Goal: Information Seeking & Learning: Learn about a topic

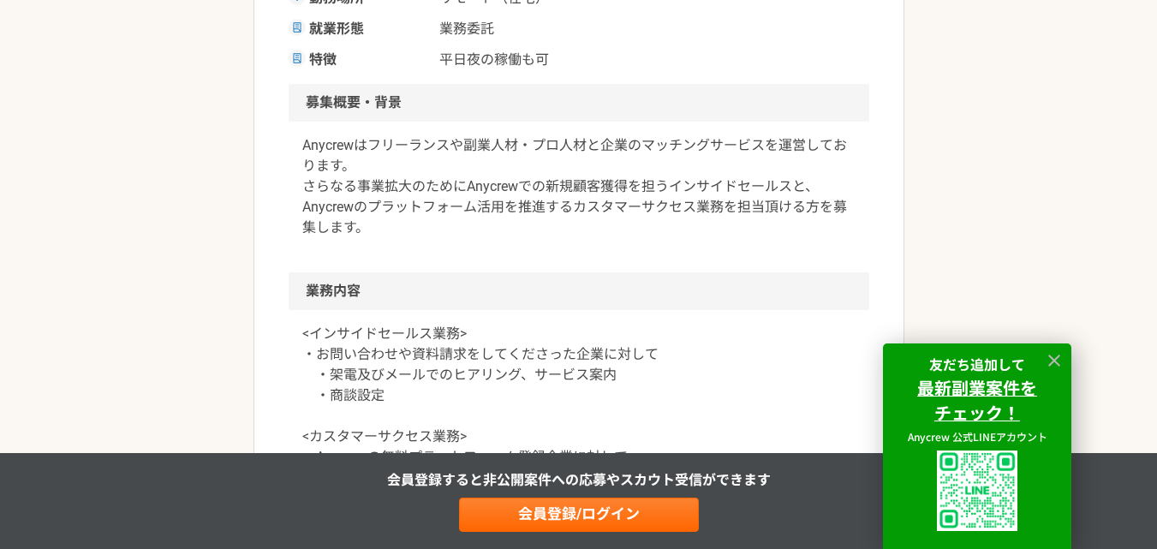
scroll to position [514, 0]
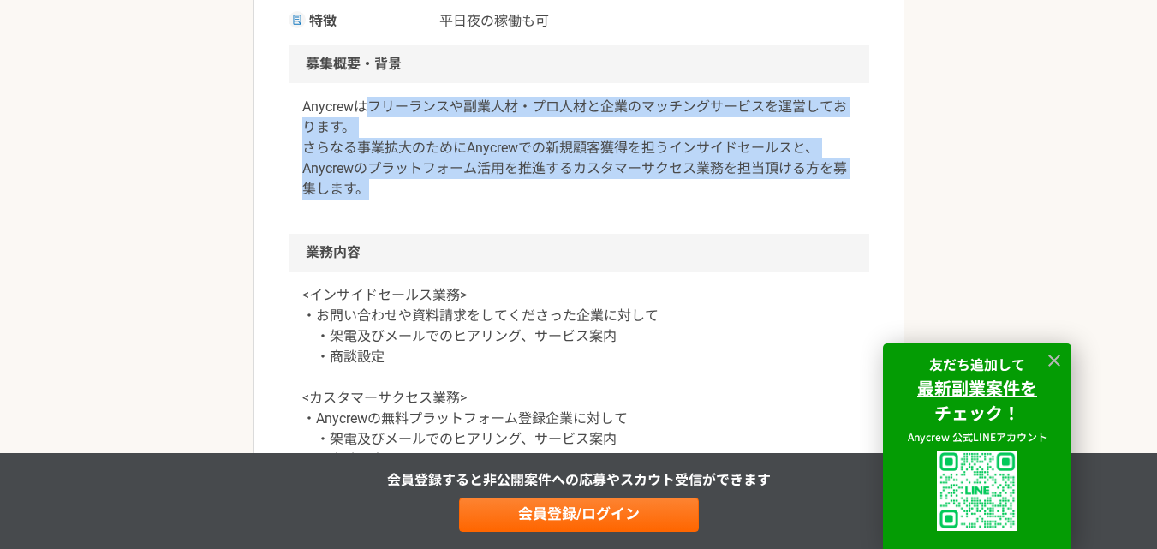
drag, startPoint x: 368, startPoint y: 109, endPoint x: 520, endPoint y: 201, distance: 177.6
click at [520, 201] on div "Anycrewはフリーランスや副業人材・プロ人材と企業のマッチングサービスを運営しております。 さらなる事業拡大のためにAnycrewでの新規顧客獲得を担うイ…" at bounding box center [579, 158] width 581 height 151
click at [481, 224] on div "Anycrewはフリーランスや副業人材・プロ人材と企業のマッチングサービスを運営しております。 さらなる事業拡大のためにAnycrewでの新規顧客獲得を担うイ…" at bounding box center [579, 158] width 581 height 151
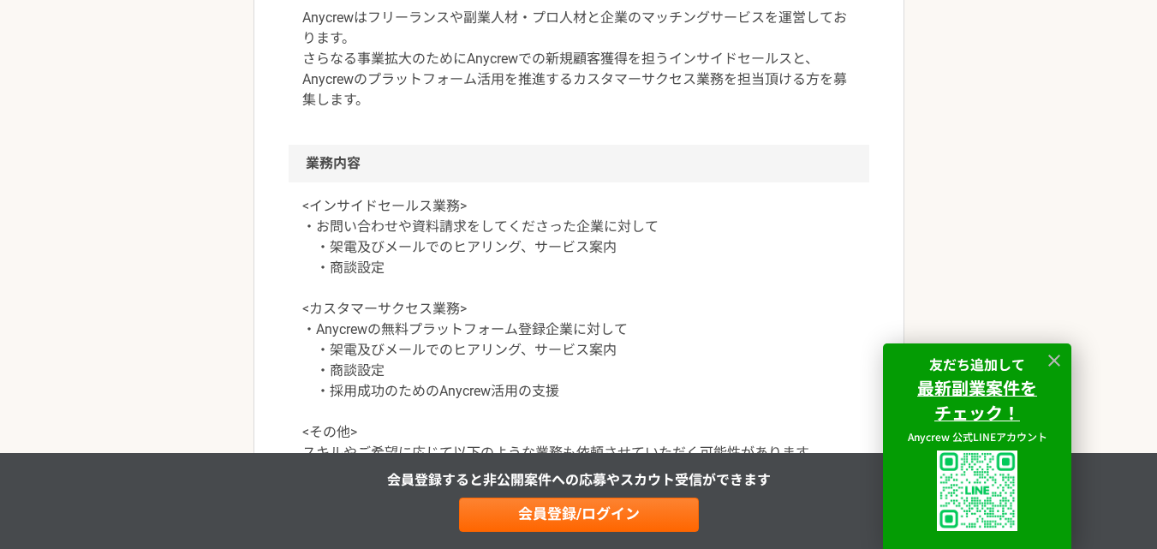
scroll to position [685, 0]
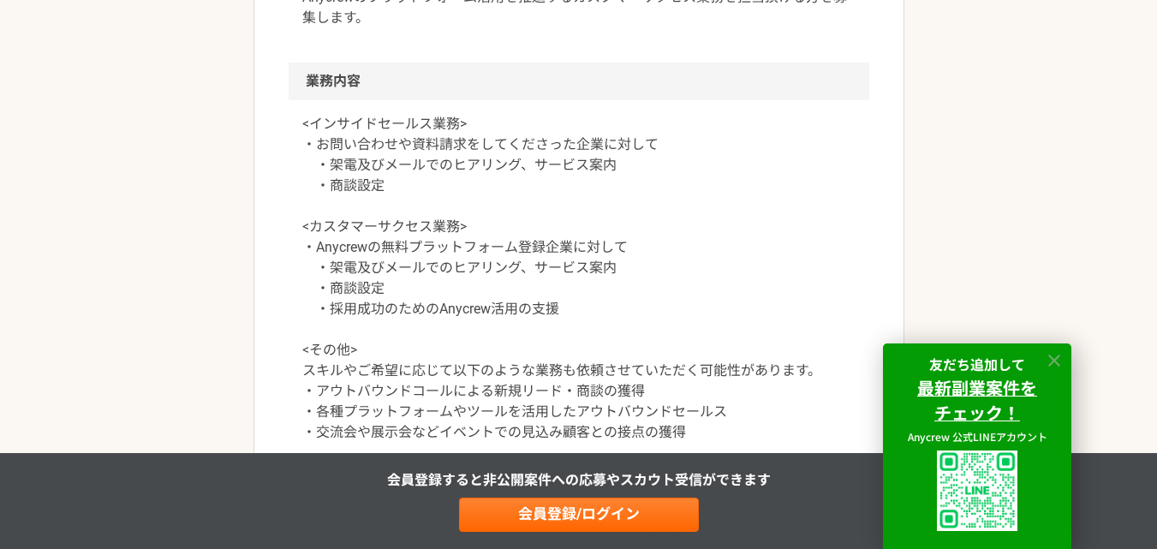
click at [1053, 356] on icon at bounding box center [1055, 361] width 20 height 20
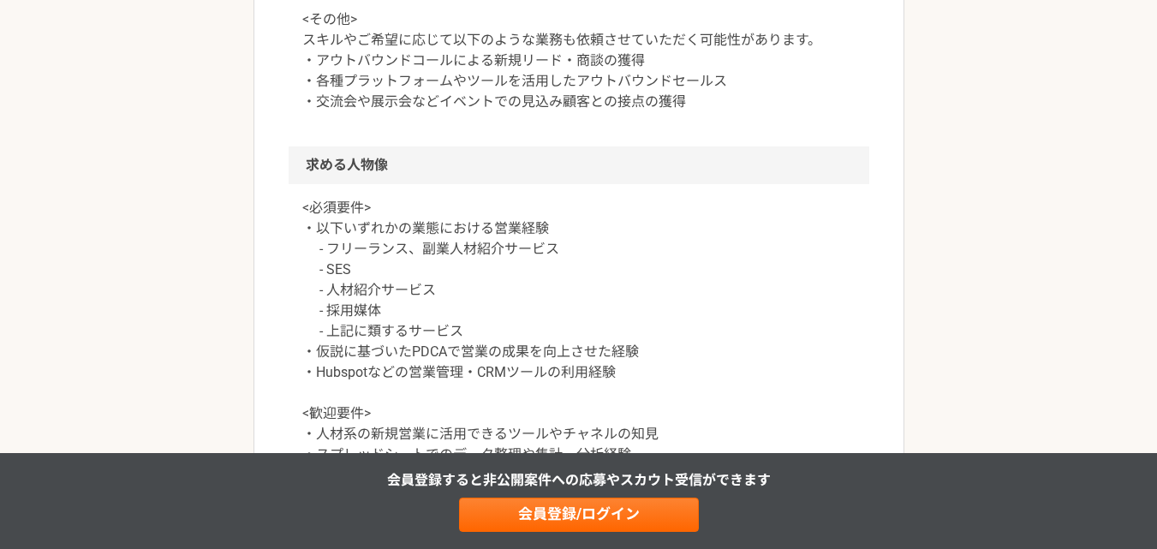
scroll to position [1199, 0]
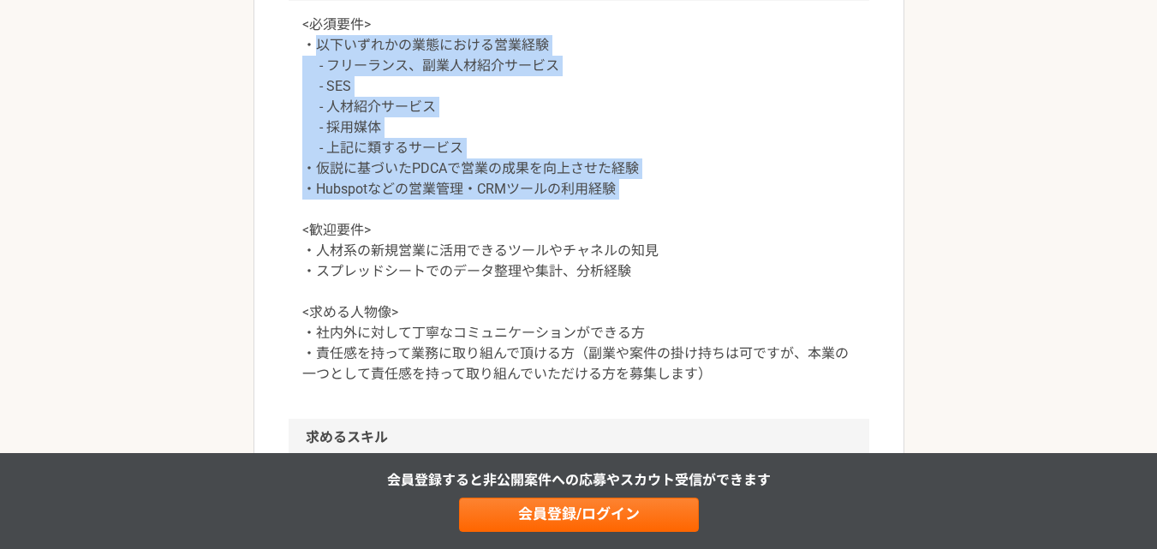
drag, startPoint x: 312, startPoint y: 47, endPoint x: 705, endPoint y: 209, distance: 425.3
click at [705, 209] on p "<必須要件> ・以下いずれかの業態における営業経験 - フリーランス、副業人材紹介サービス - SES - 人材紹介サービス - 採用媒体 - 上記に類するサ…" at bounding box center [578, 200] width 553 height 370
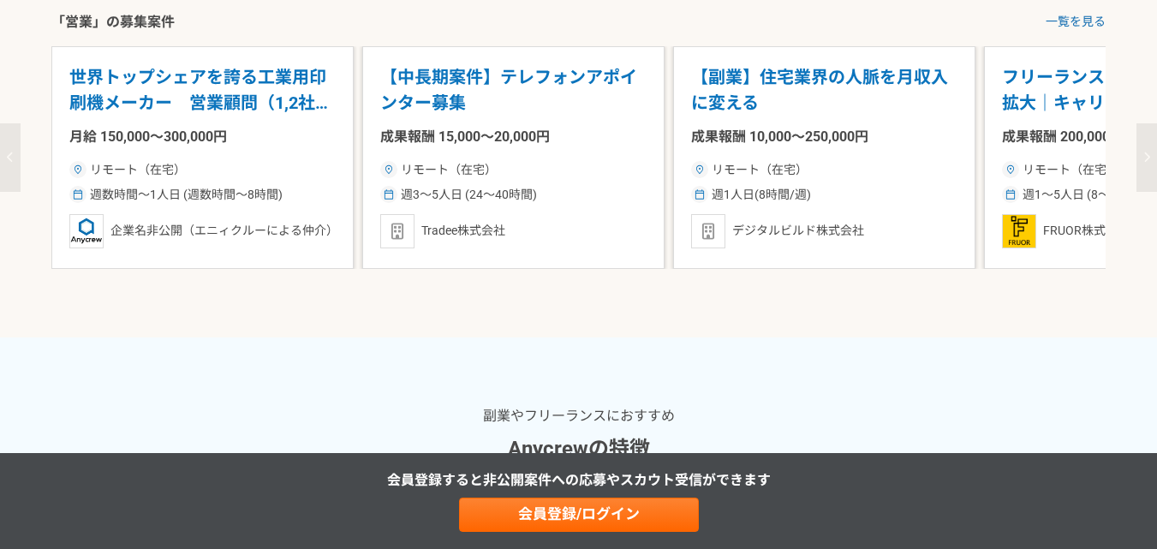
scroll to position [2056, 0]
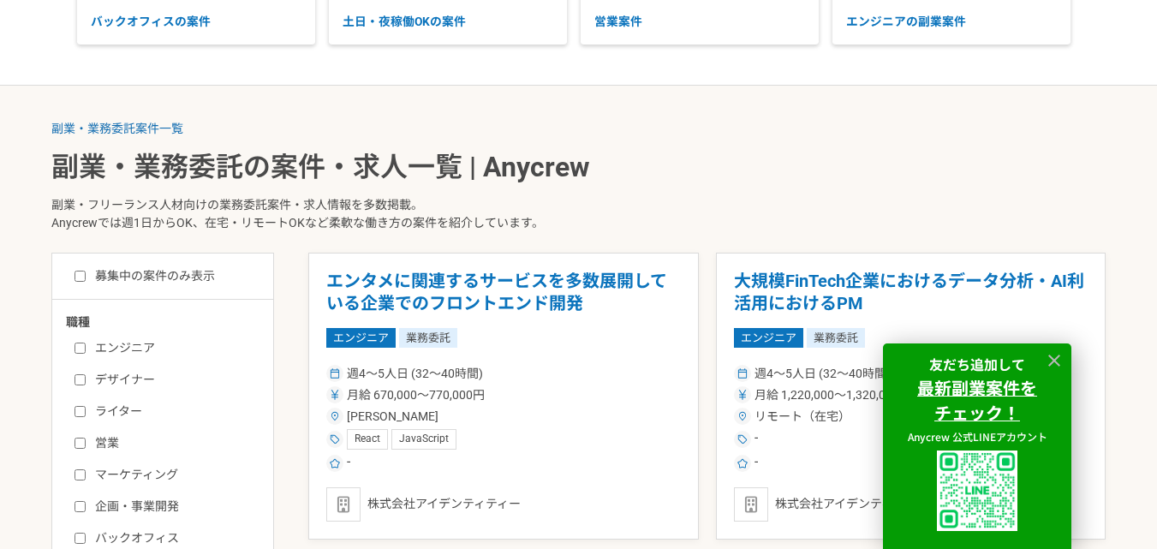
scroll to position [428, 0]
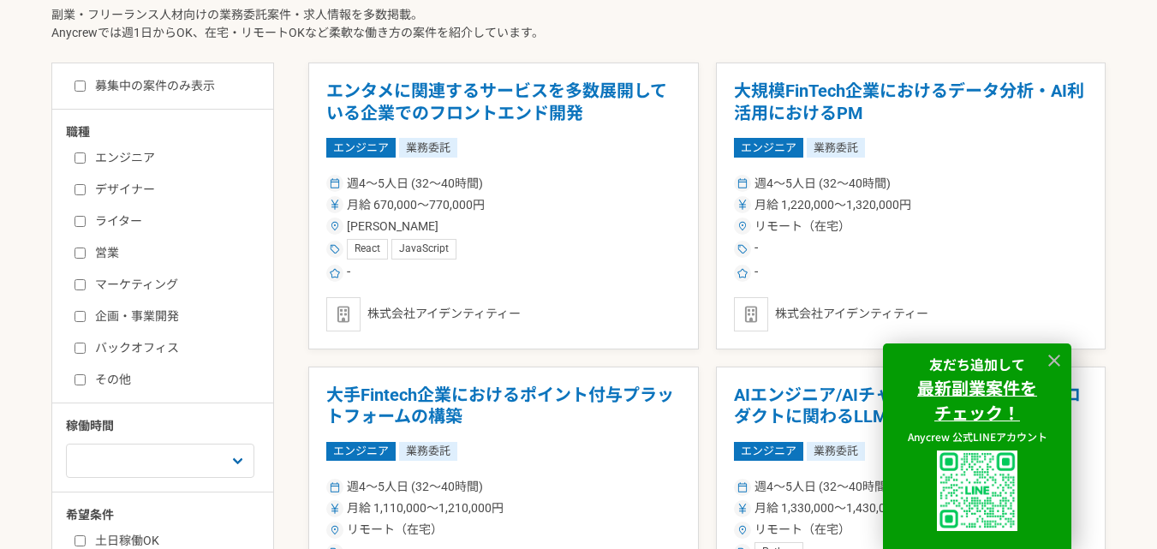
click at [82, 253] on input "営業" at bounding box center [80, 253] width 11 height 11
checkbox input "true"
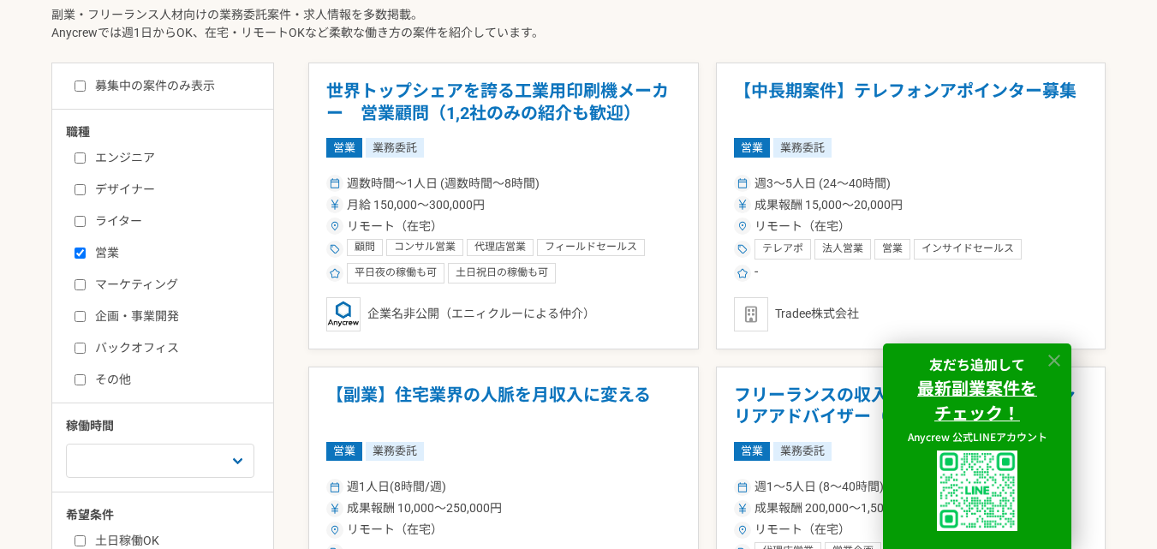
click at [1055, 363] on icon at bounding box center [1055, 361] width 20 height 20
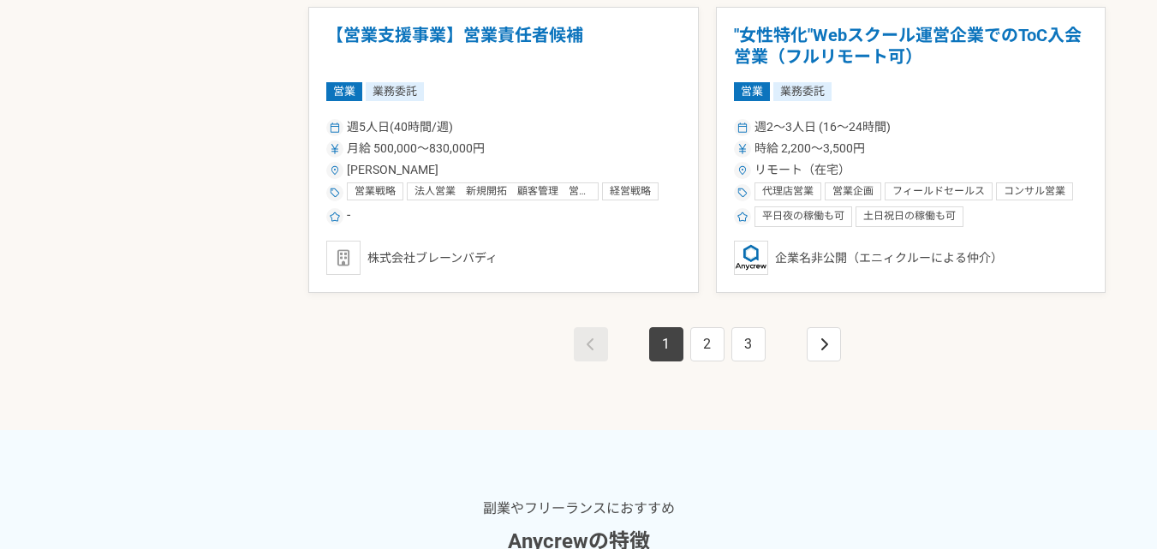
scroll to position [3341, 0]
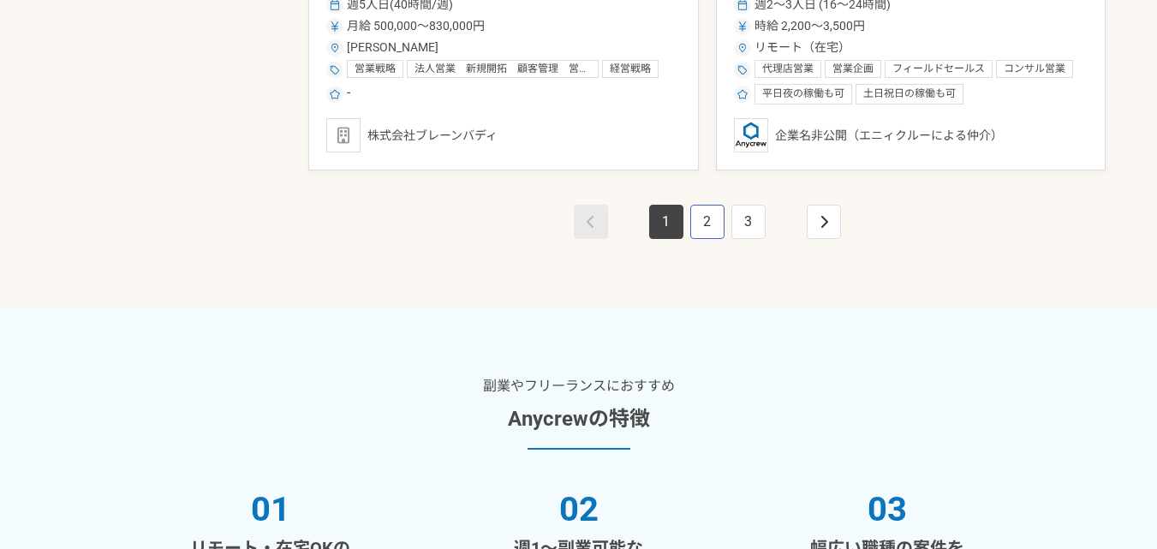
click at [713, 235] on link "2" at bounding box center [707, 222] width 34 height 34
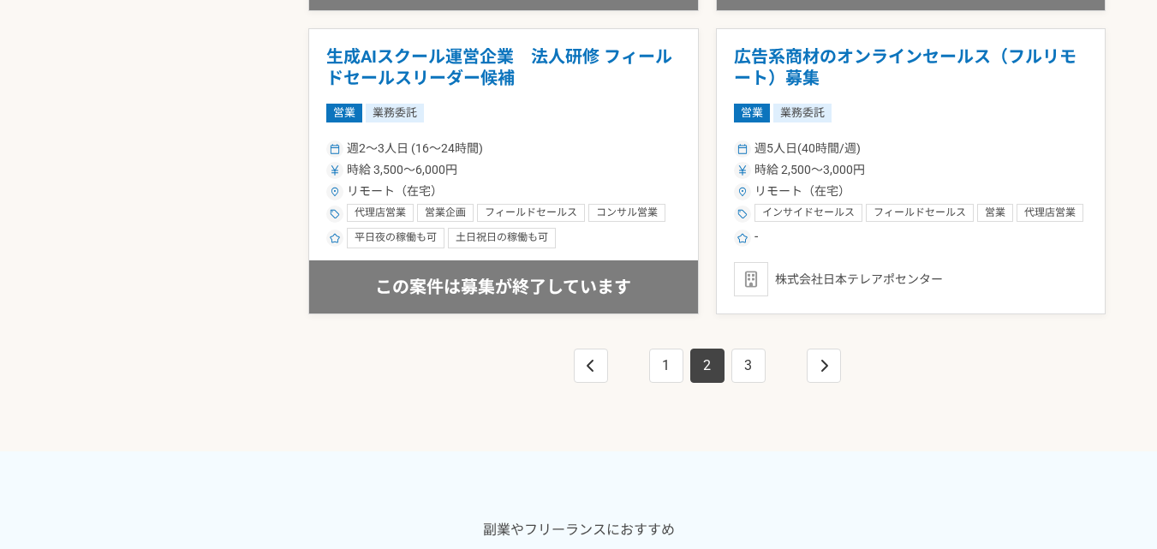
scroll to position [3170, 0]
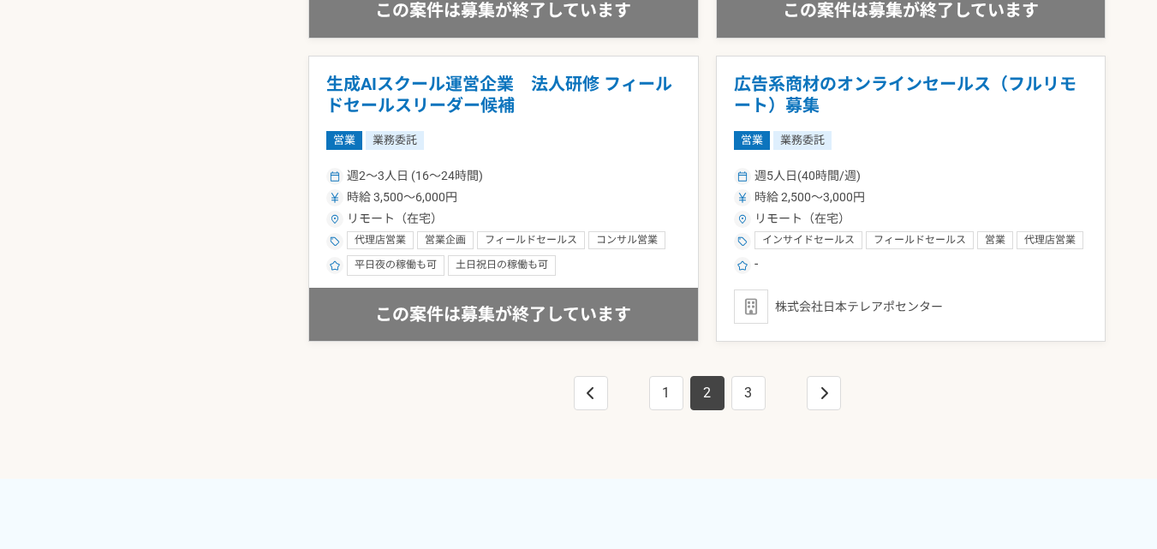
click at [766, 399] on li "3" at bounding box center [748, 393] width 41 height 34
click at [750, 404] on link "3" at bounding box center [749, 393] width 34 height 34
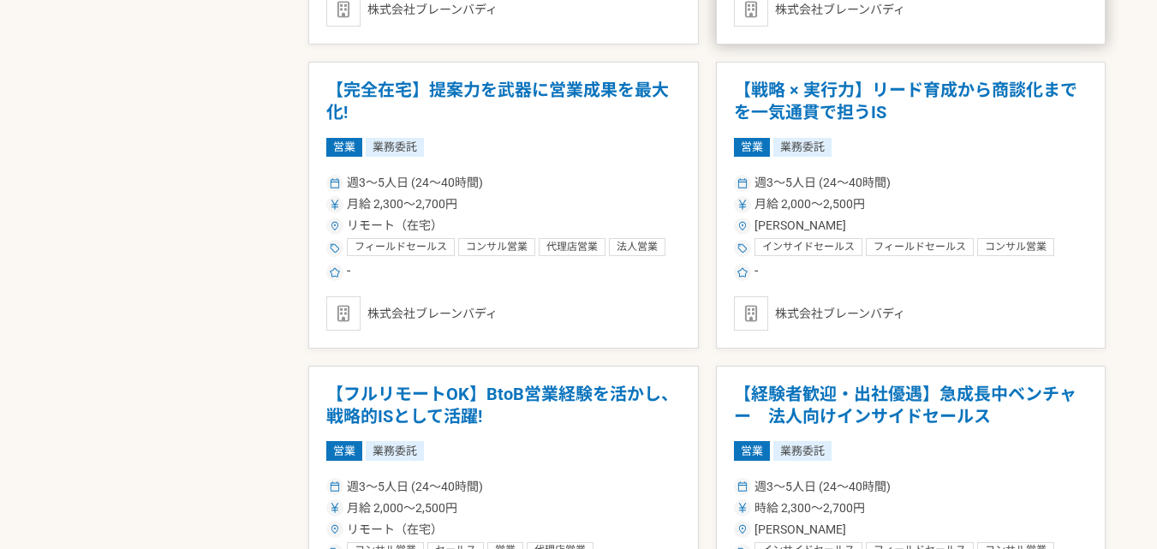
scroll to position [1628, 0]
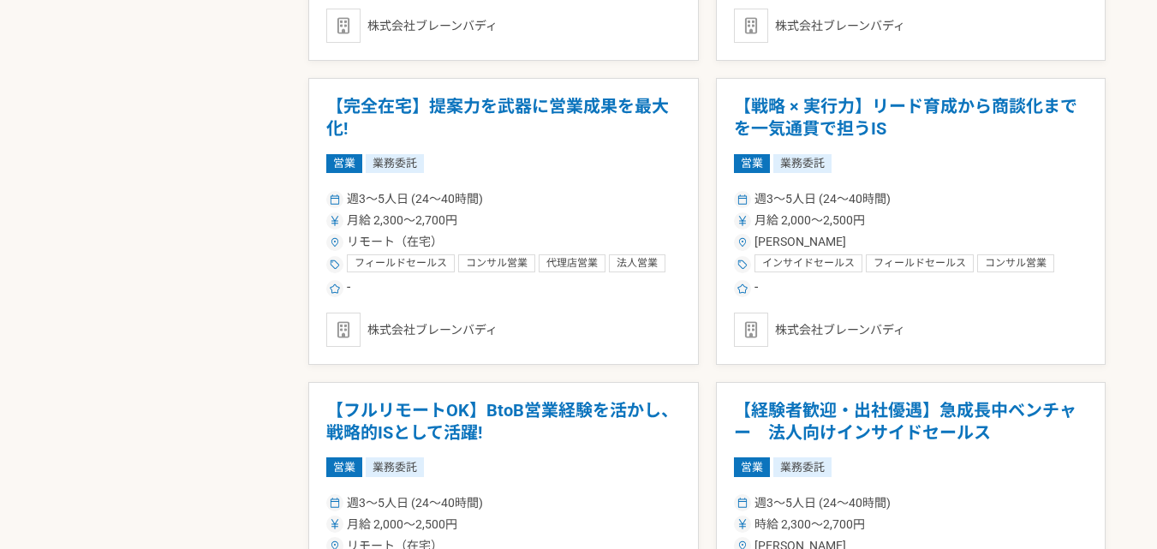
drag, startPoint x: 538, startPoint y: 133, endPoint x: 433, endPoint y: 135, distance: 104.5
click at [433, 135] on h1 "【完全在宅】提案力を武器に営業成果を最大化!" at bounding box center [503, 118] width 355 height 44
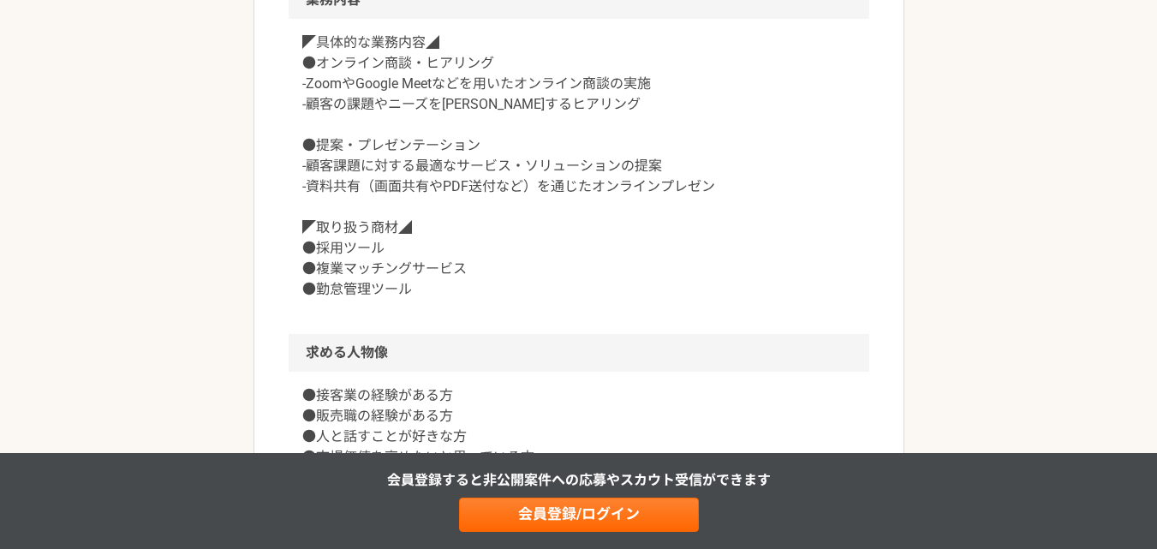
scroll to position [771, 0]
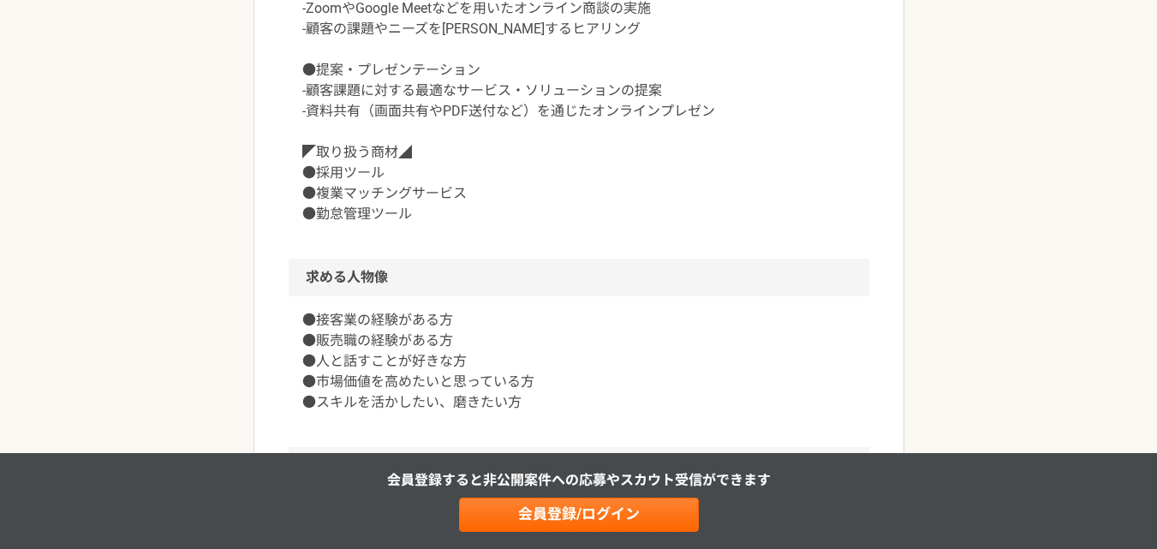
click at [362, 185] on p "◤具体的な業務内容◢ ●オンライン商談・ヒアリング -ZoomやGoogle Meetなどを用いたオンライン商談の実施 -顧客の課題やニーズを深堀するヒアリン…" at bounding box center [578, 90] width 553 height 267
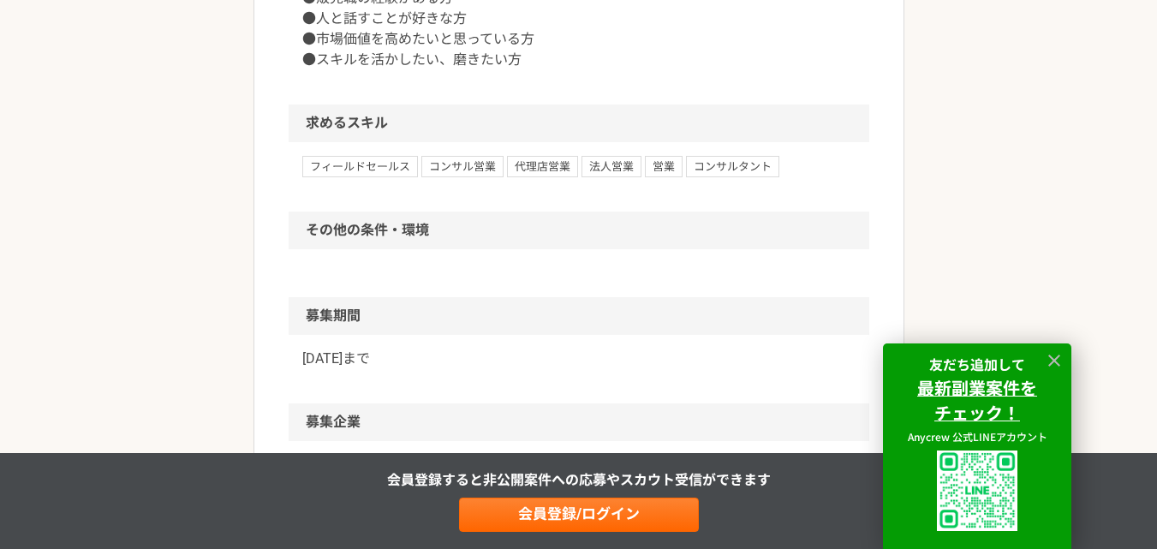
scroll to position [1028, 0]
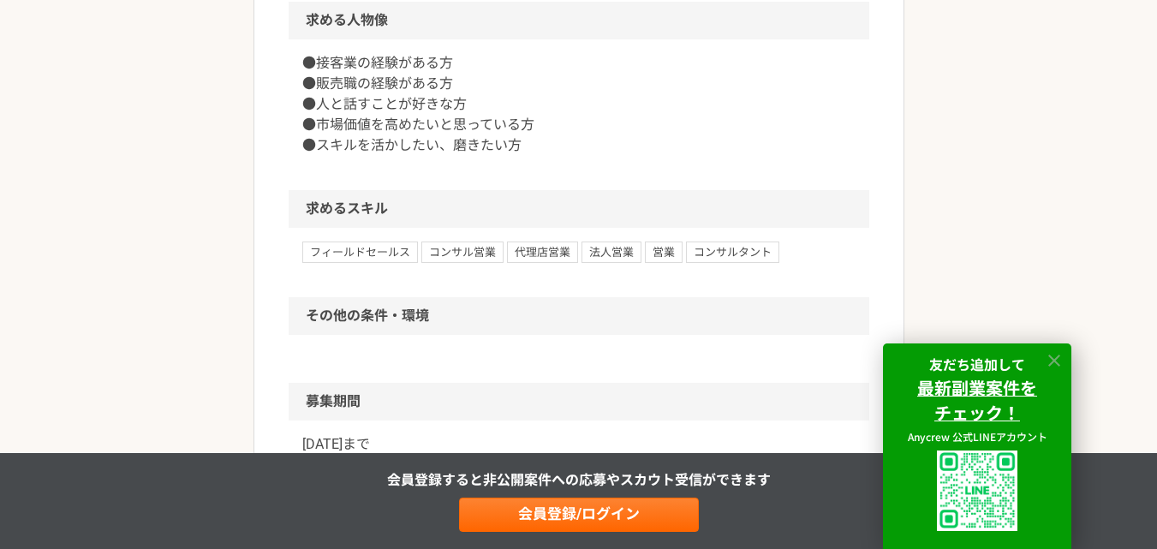
click at [1060, 359] on icon at bounding box center [1055, 361] width 20 height 20
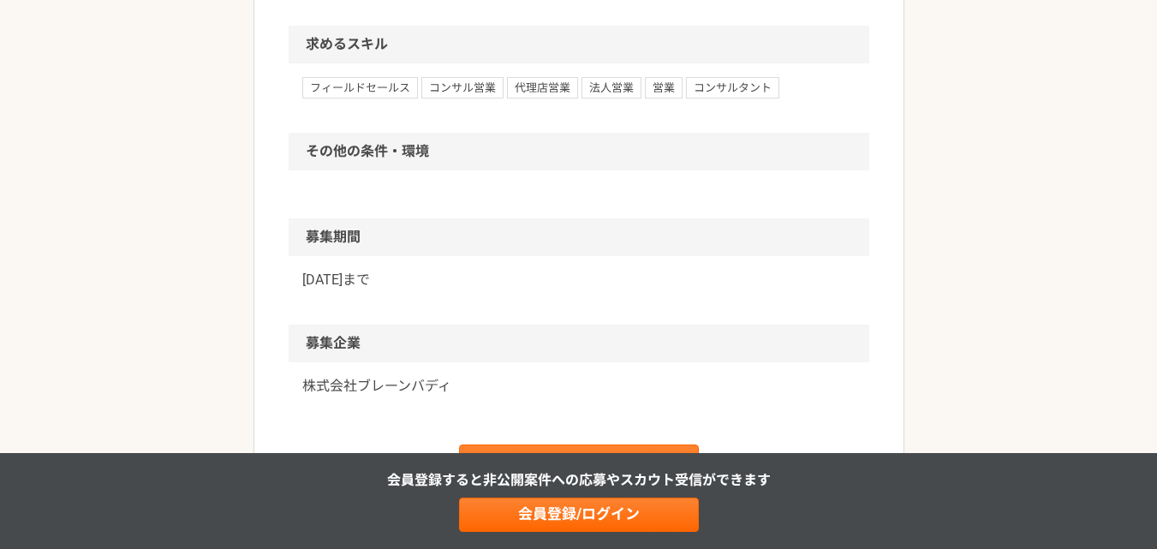
scroll to position [1285, 0]
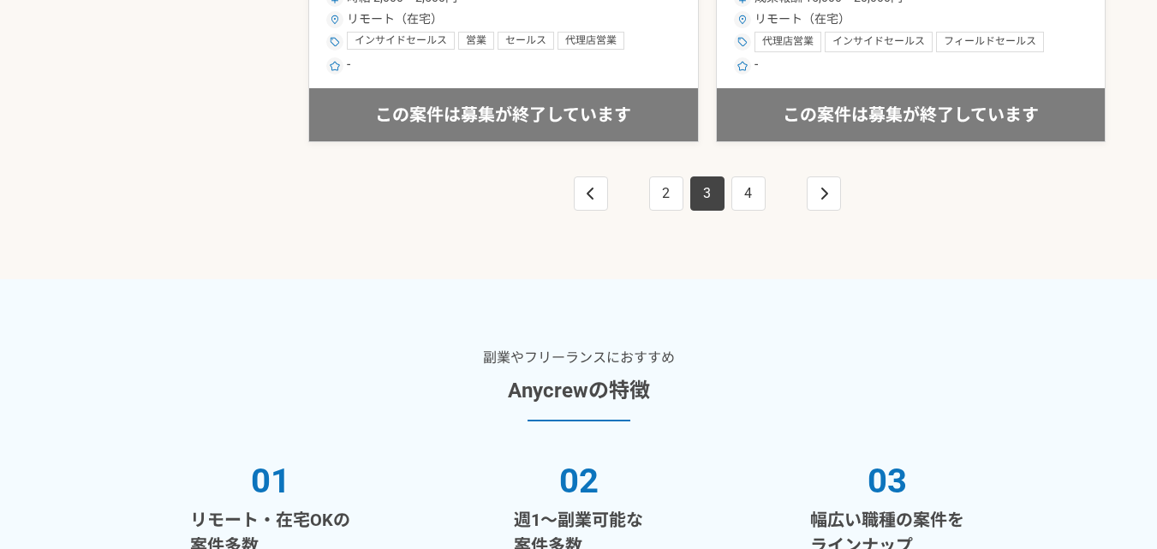
scroll to position [3341, 0]
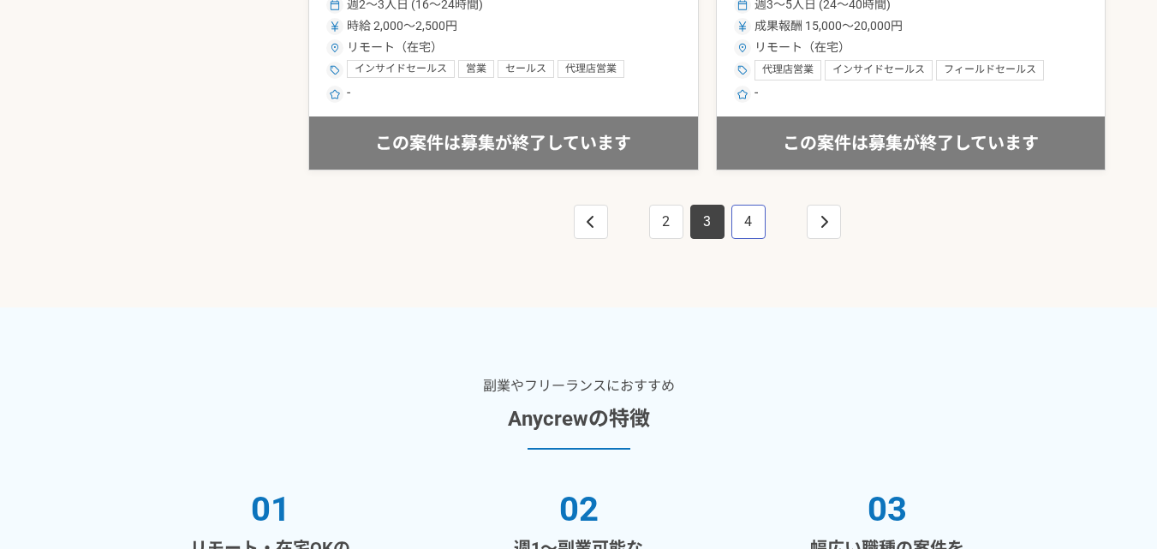
click at [748, 225] on link "4" at bounding box center [749, 222] width 34 height 34
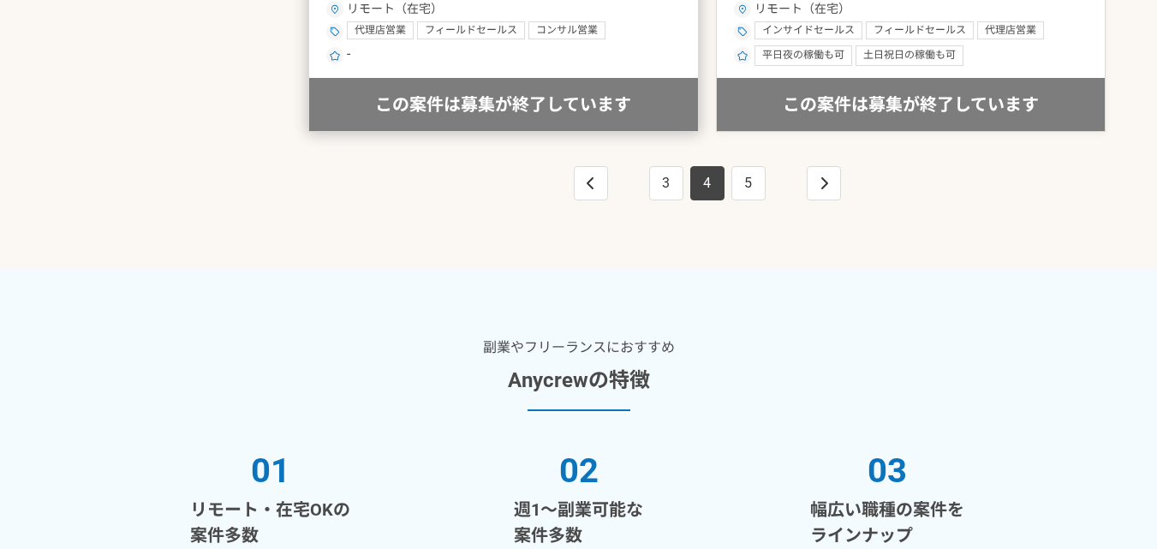
scroll to position [3255, 0]
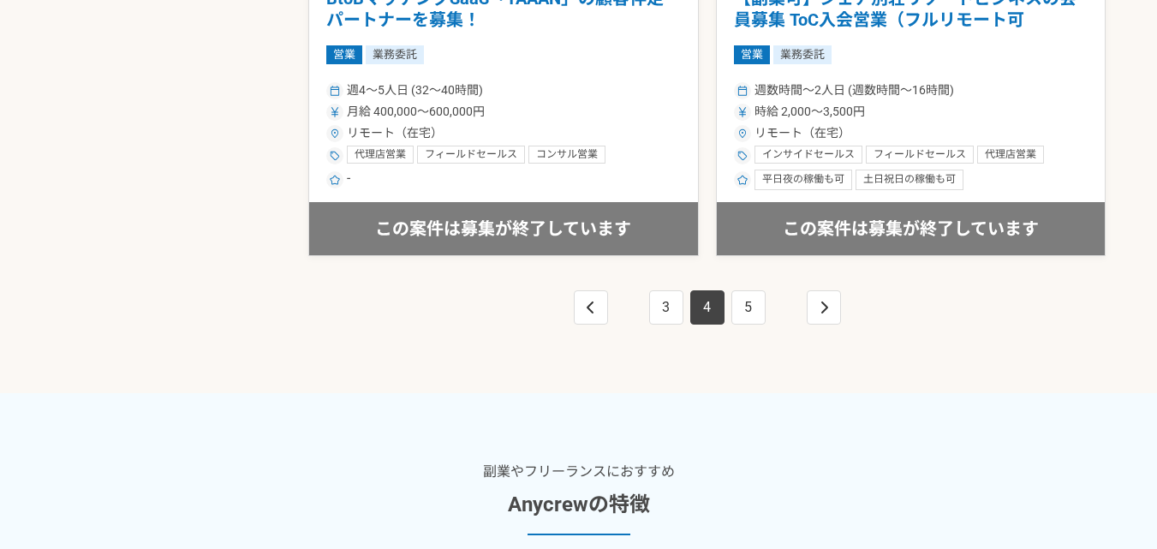
click at [772, 317] on nav "3 4 5" at bounding box center [708, 307] width 274 height 34
click at [756, 313] on link "5" at bounding box center [749, 307] width 34 height 34
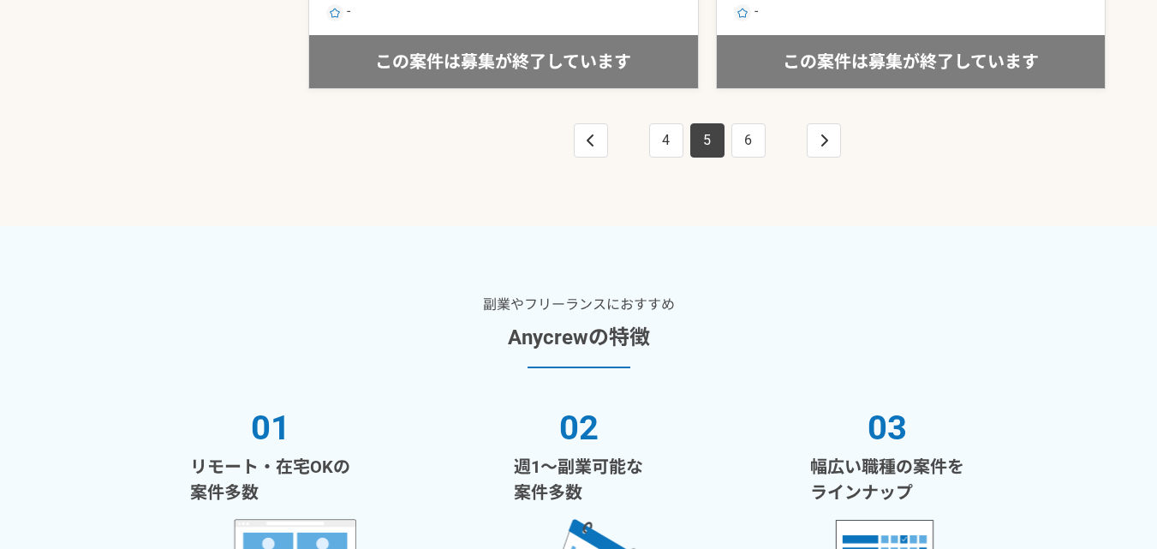
scroll to position [3427, 0]
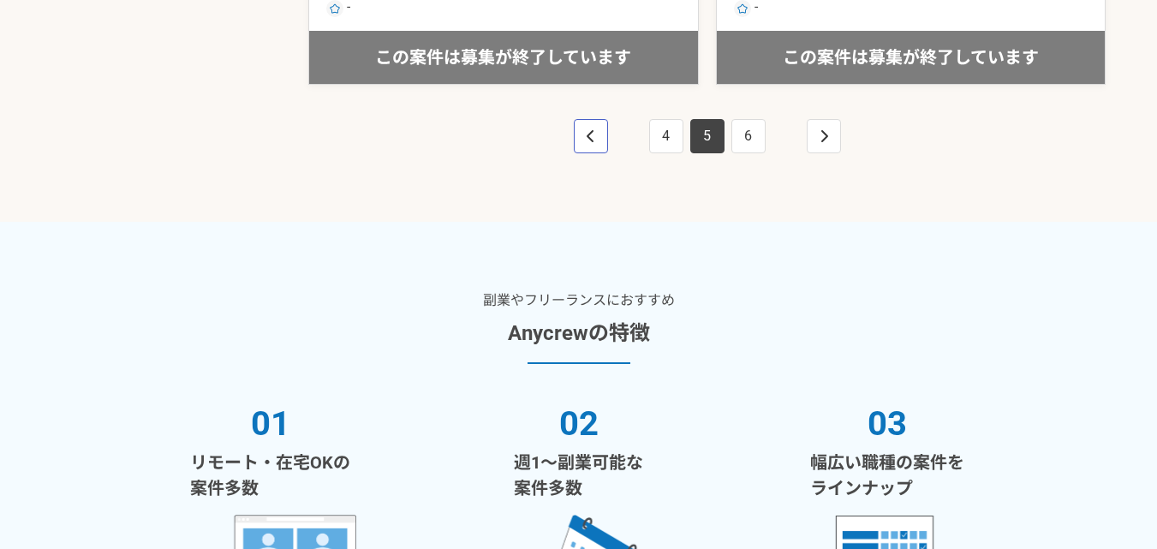
click at [591, 148] on link "pagination" at bounding box center [591, 136] width 34 height 34
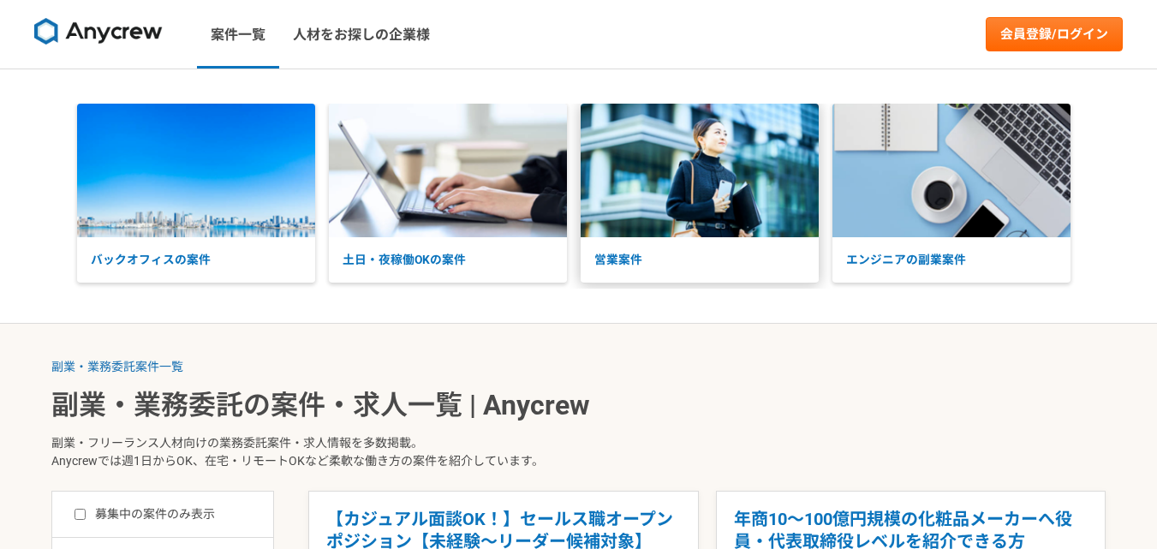
click at [587, 246] on p "営業案件" at bounding box center [700, 259] width 238 height 45
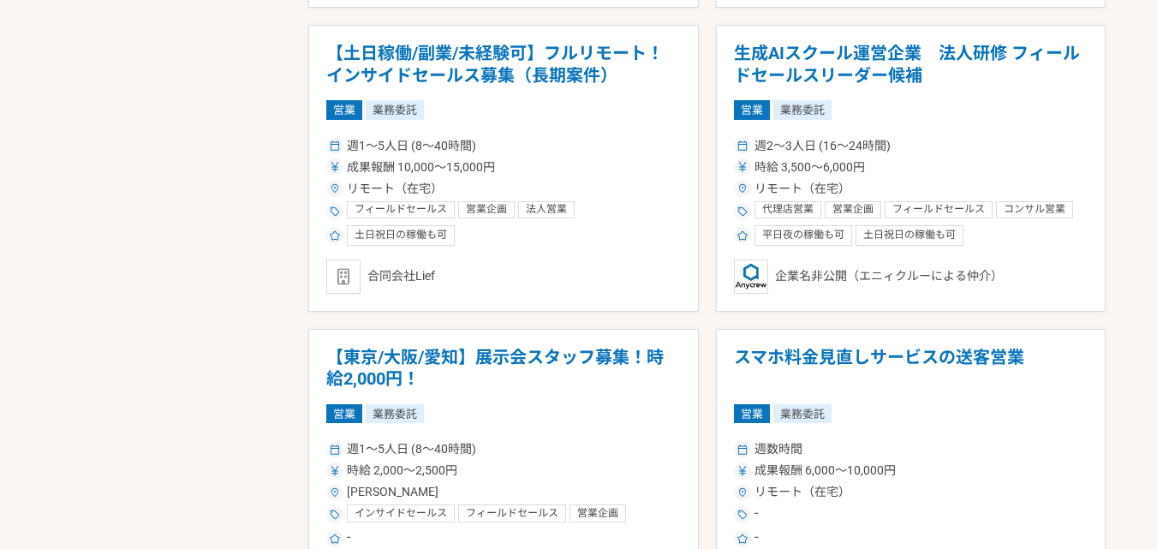
scroll to position [942, 0]
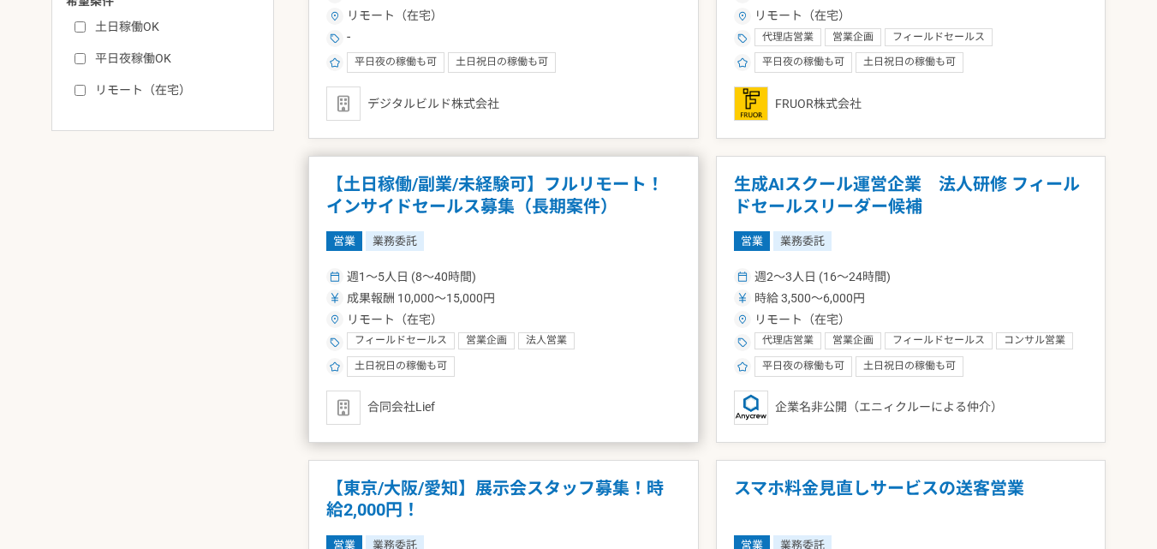
click at [337, 192] on h1 "【土日稼働/副業/未経験可】フルリモート！インサイドセールス募集（長期案件）" at bounding box center [503, 196] width 355 height 44
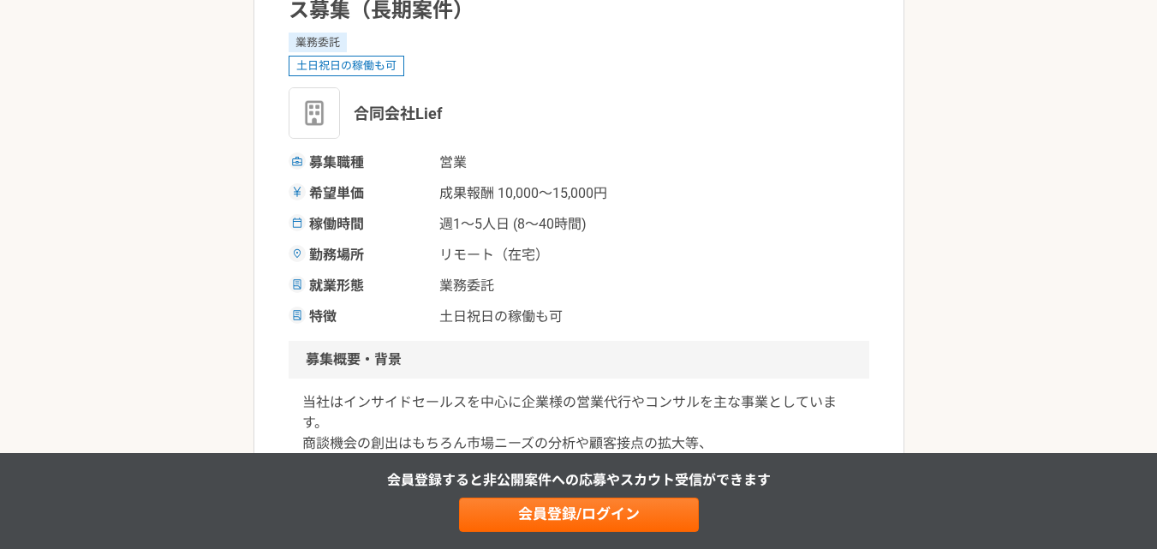
scroll to position [428, 0]
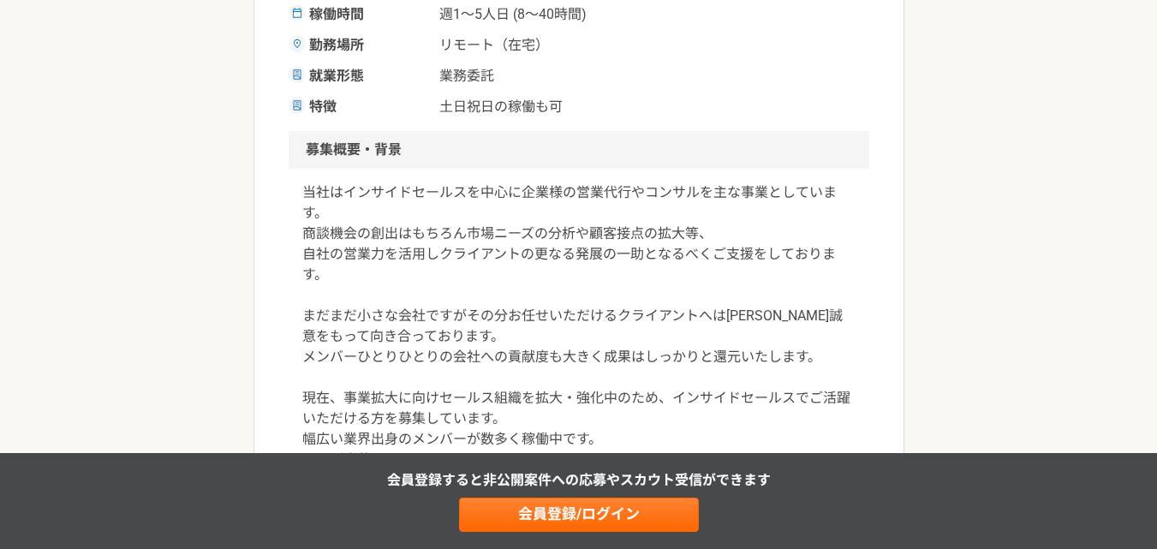
drag, startPoint x: 377, startPoint y: 206, endPoint x: 387, endPoint y: 219, distance: 17.1
click at [377, 206] on p "当社はインサイドセールスを中心に企業様の営業代行やコンサルを主な事業としています。 商談機会の創出はもちろん市場ニーズの分析や顧客接点の拡大等、 自社の営業力…" at bounding box center [578, 326] width 553 height 288
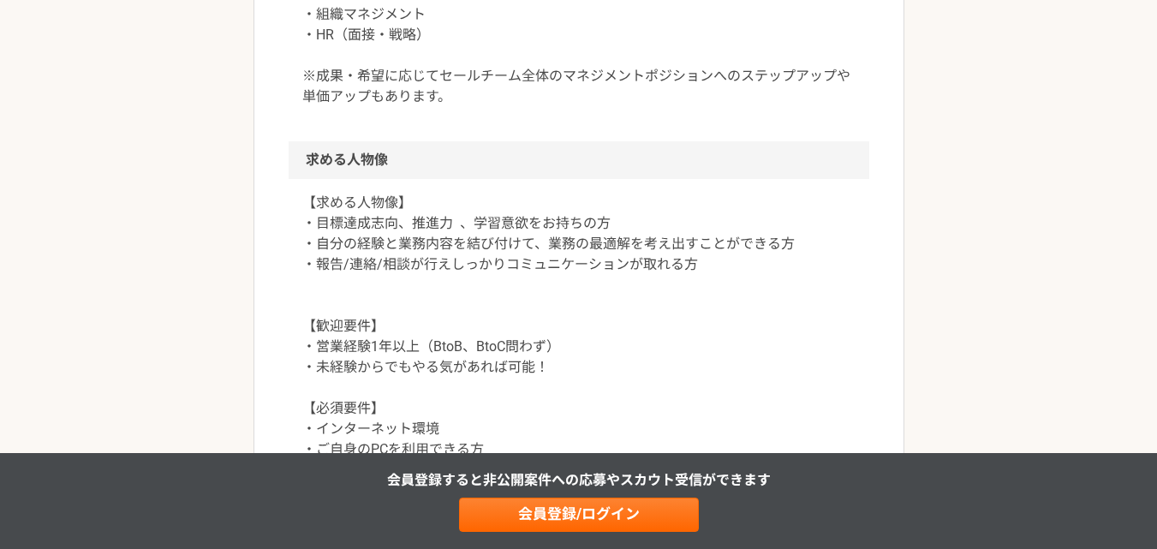
scroll to position [1542, 0]
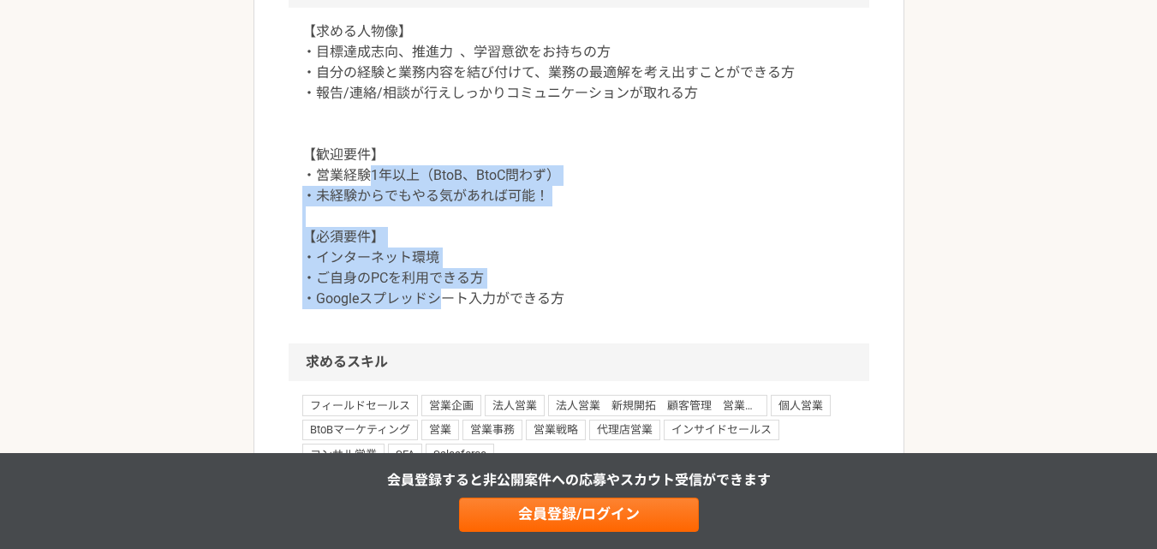
drag, startPoint x: 364, startPoint y: 182, endPoint x: 445, endPoint y: 326, distance: 165.3
click at [445, 326] on div "【求める人物像】 ・目標達成志向、推進力 、学習意欲をお持ちの方 ・自分の経験と業務内容を結び付けて、業務の最適解を考え出すことができる方 ・報告/連絡/相談…" at bounding box center [579, 176] width 581 height 336
click at [349, 327] on div "【求める人物像】 ・目標達成志向、推進力 、学習意欲をお持ちの方 ・自分の経験と業務内容を結び付けて、業務の最適解を考え出すことができる方 ・報告/連絡/相談…" at bounding box center [579, 176] width 581 height 336
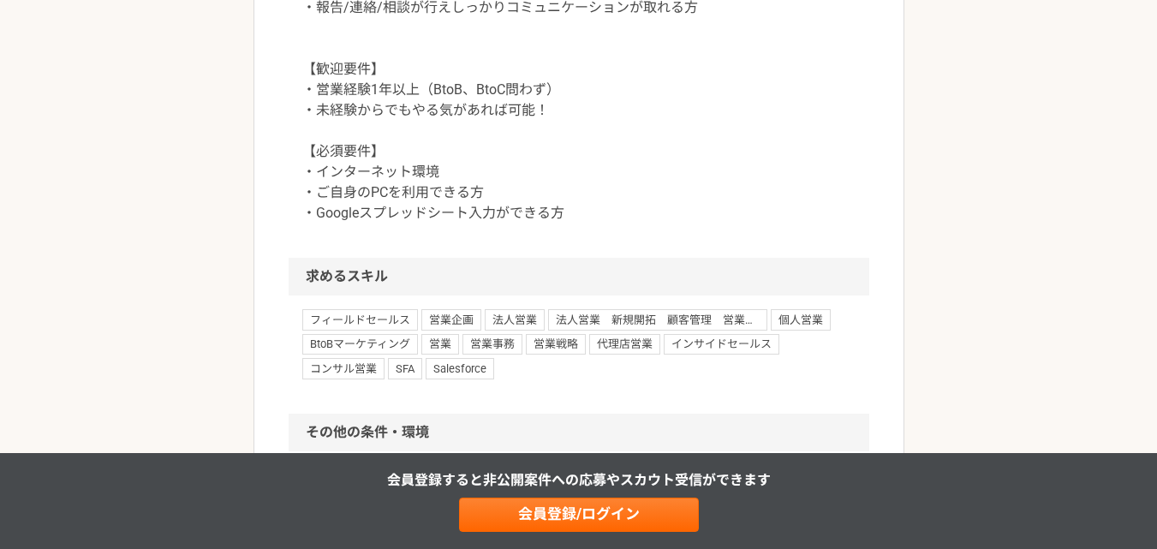
click at [337, 292] on h2 "求めるスキル" at bounding box center [579, 277] width 581 height 38
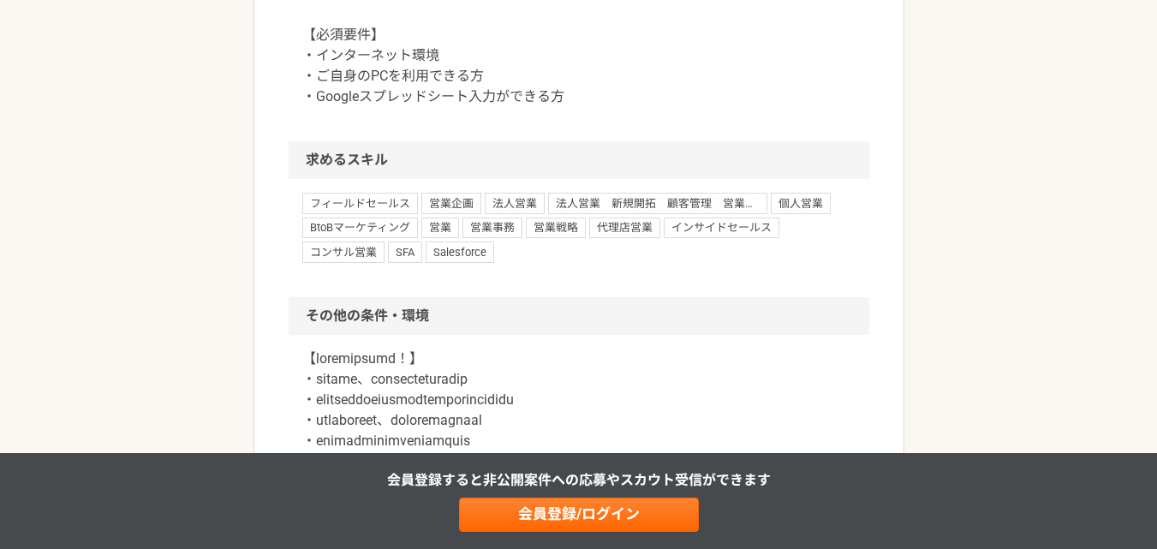
scroll to position [1713, 0]
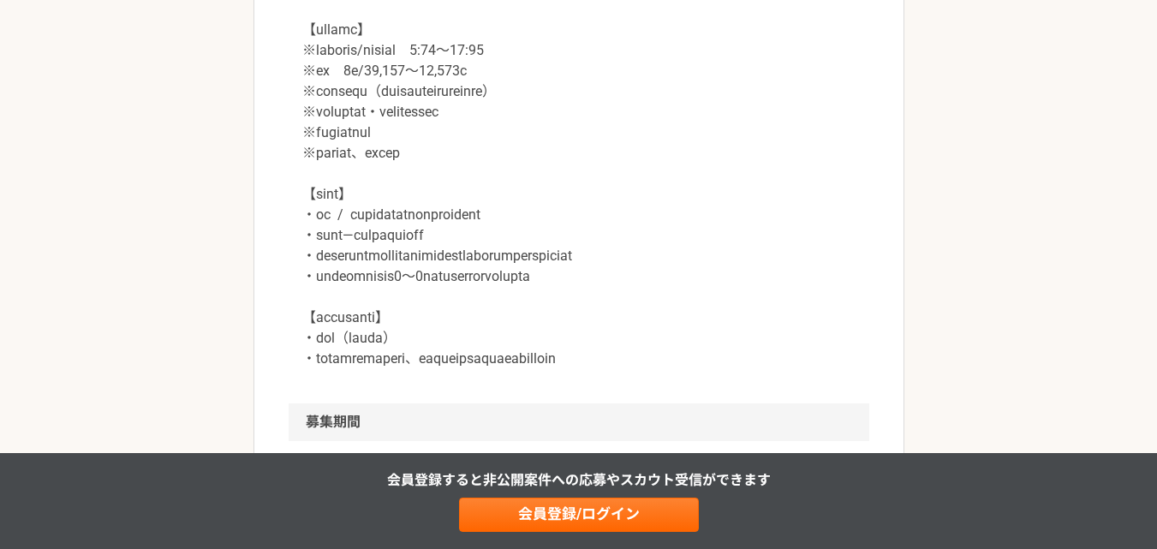
scroll to position [2262, 0]
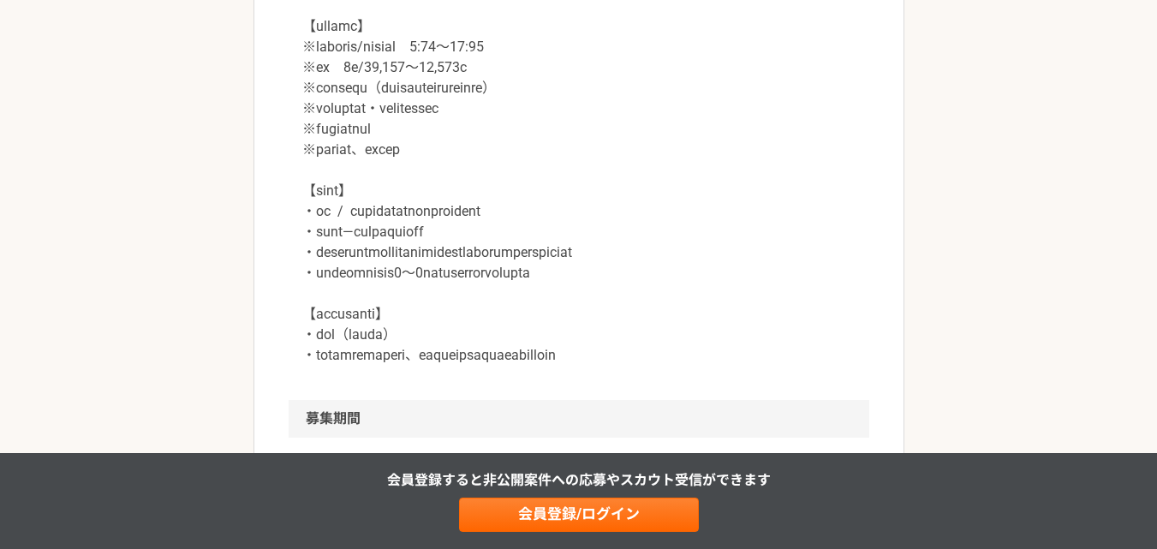
click at [458, 41] on p at bounding box center [578, 98] width 553 height 535
click at [447, 60] on p at bounding box center [578, 98] width 553 height 535
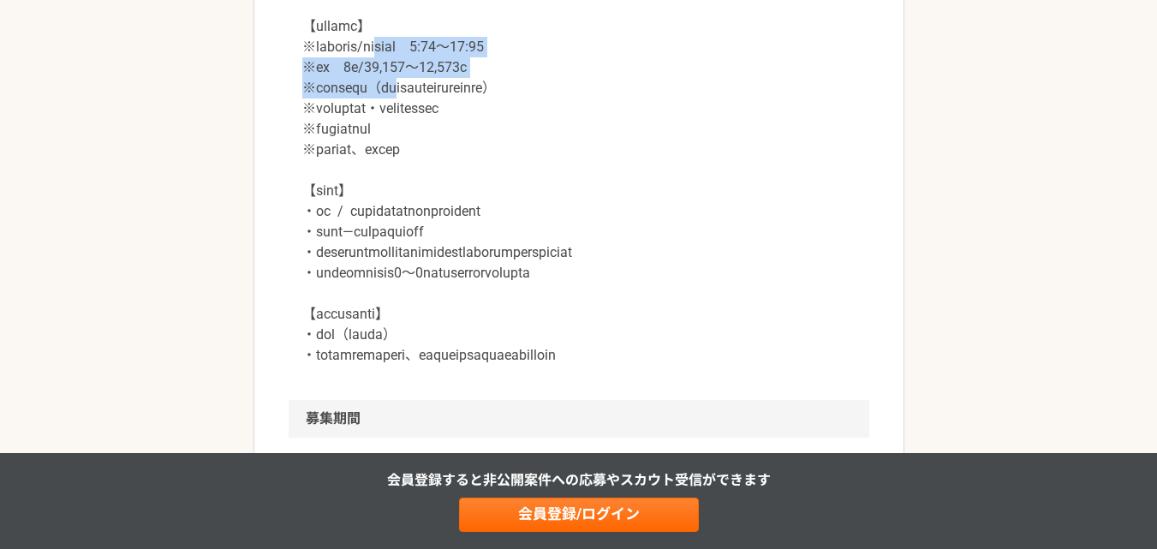
drag, startPoint x: 440, startPoint y: 53, endPoint x: 456, endPoint y: 95, distance: 44.7
click at [456, 95] on p at bounding box center [578, 98] width 553 height 535
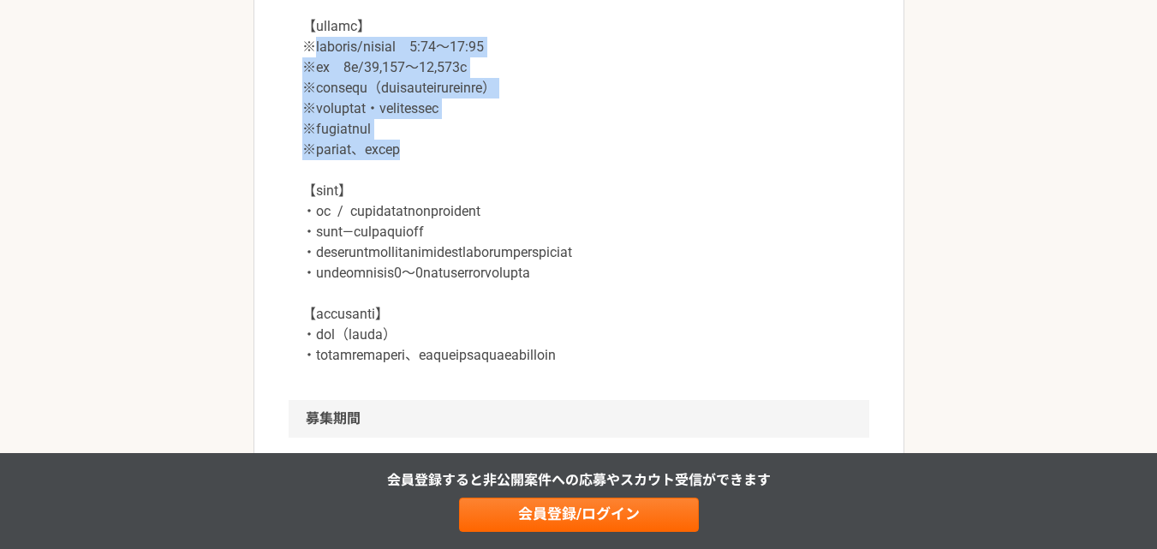
drag, startPoint x: 488, startPoint y: 150, endPoint x: 310, endPoint y: 44, distance: 207.5
click at [310, 44] on p at bounding box center [578, 98] width 553 height 535
click at [327, 63] on p at bounding box center [578, 98] width 553 height 535
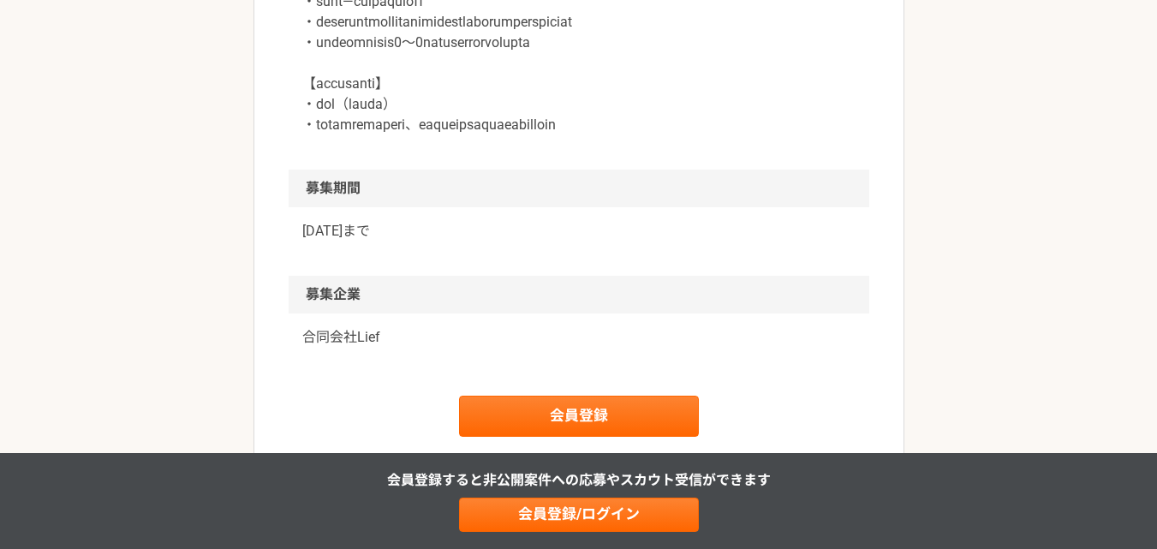
scroll to position [2519, 0]
